Goal: Information Seeking & Learning: Check status

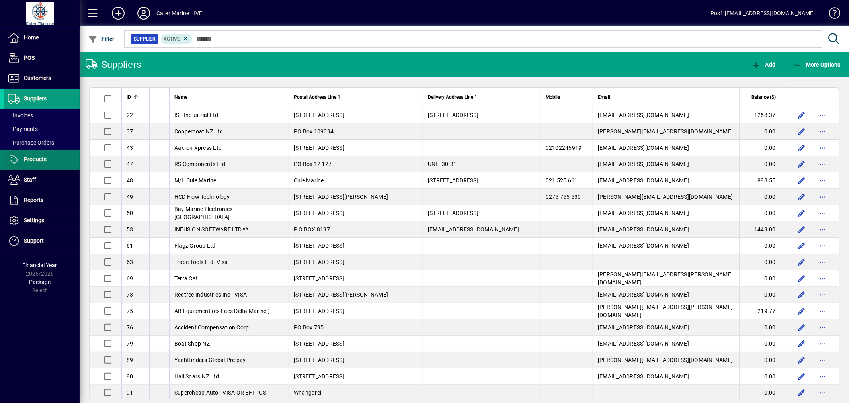
click at [36, 155] on span "Products" at bounding box center [25, 160] width 43 height 10
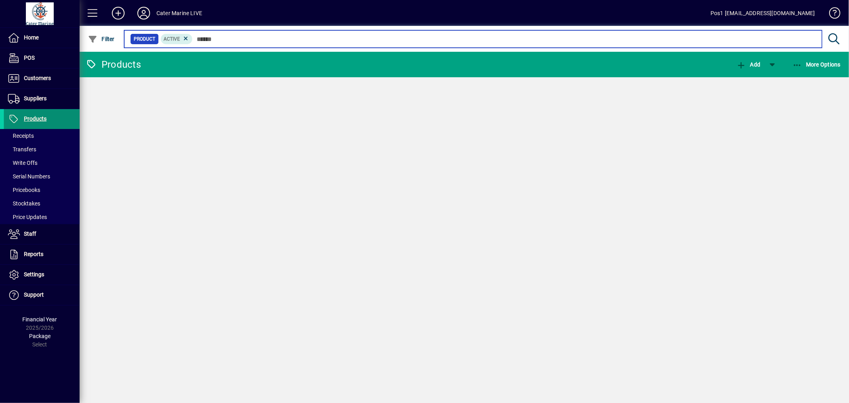
click at [273, 38] on input "text" at bounding box center [504, 38] width 623 height 11
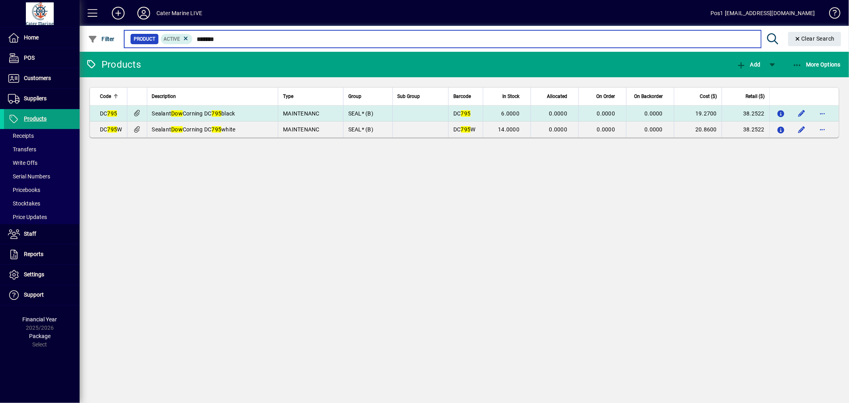
type input "*******"
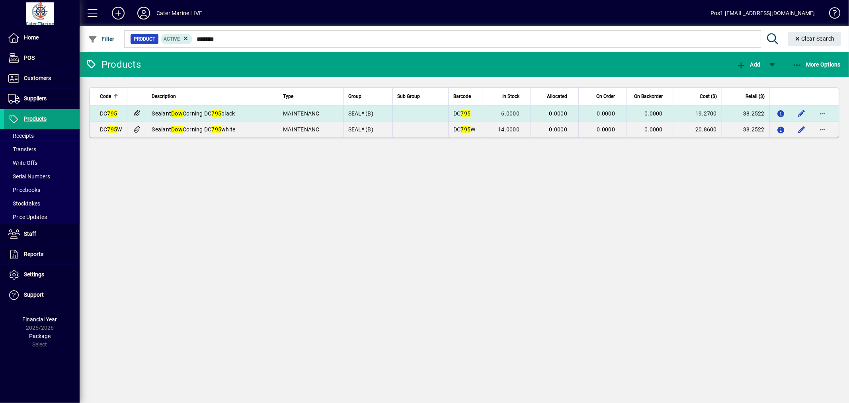
click at [446, 113] on td at bounding box center [420, 113] width 56 height 16
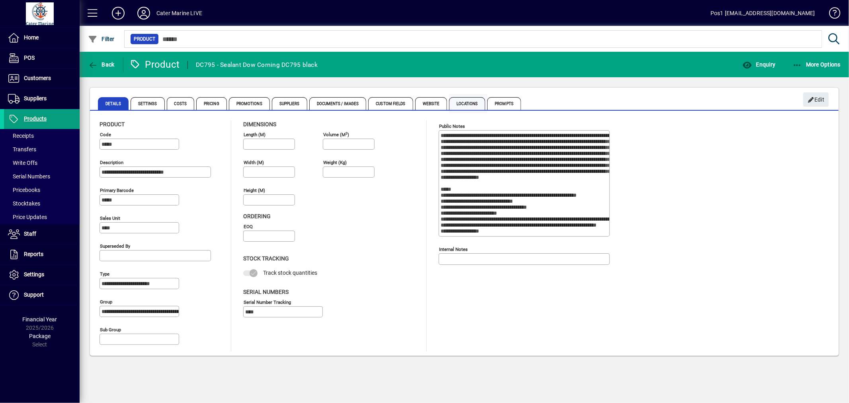
click at [468, 101] on span "Locations" at bounding box center [467, 103] width 36 height 13
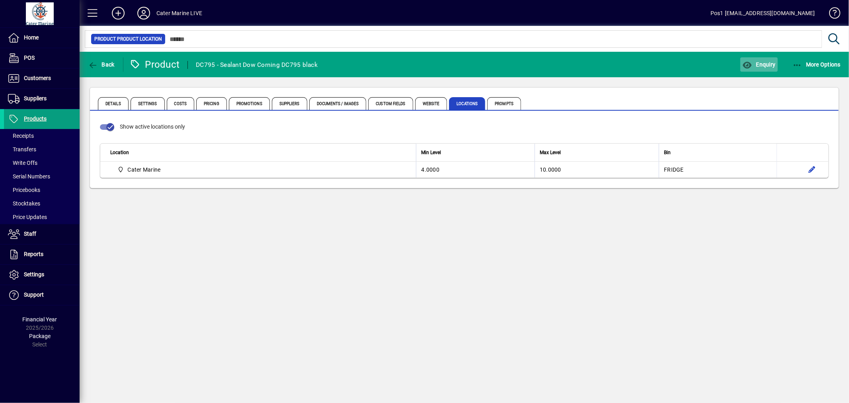
click at [750, 65] on icon "button" at bounding box center [747, 65] width 10 height 8
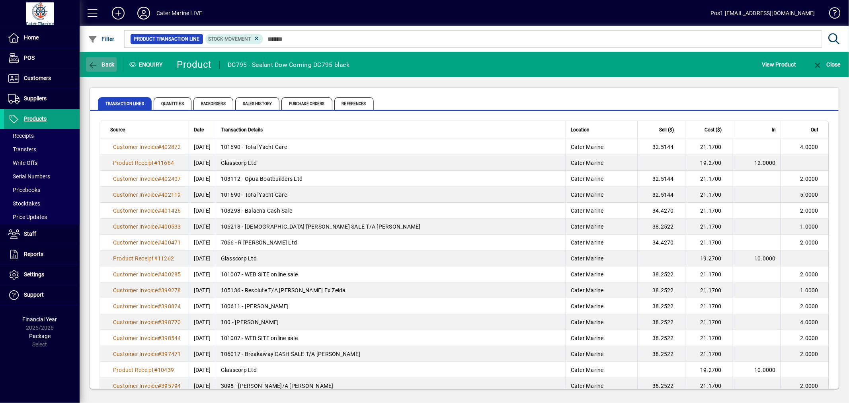
click at [100, 65] on span "Back" at bounding box center [101, 64] width 27 height 6
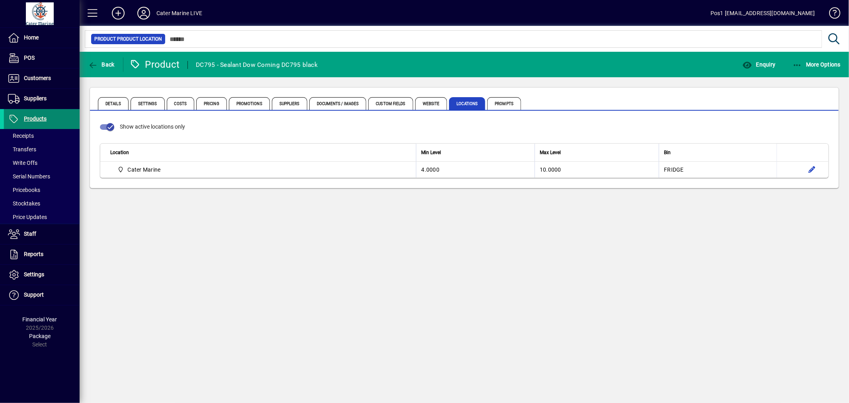
click at [21, 114] on span "Products" at bounding box center [25, 119] width 43 height 10
